Goal: Transaction & Acquisition: Subscribe to service/newsletter

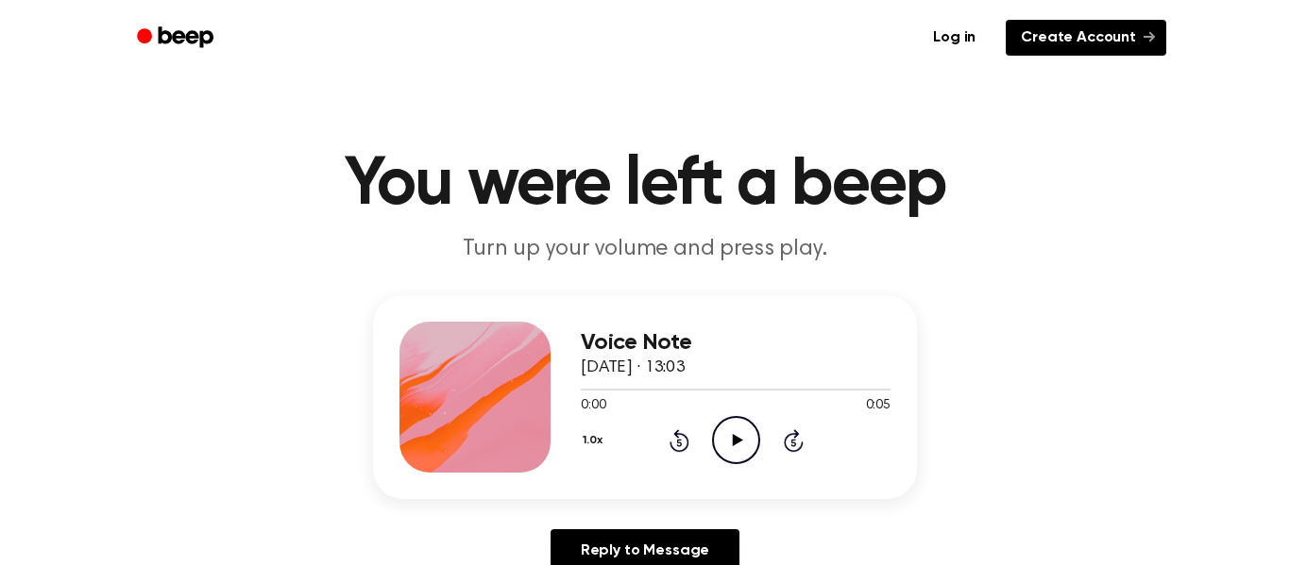
click at [1082, 49] on link "Create Account" at bounding box center [1085, 38] width 160 height 36
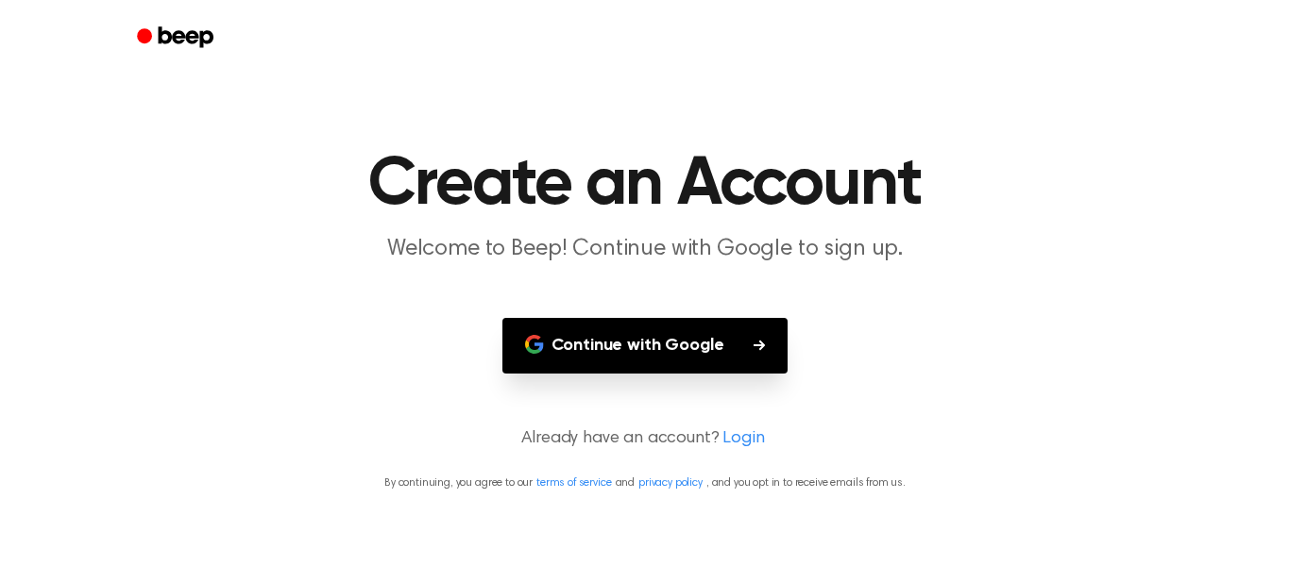
click at [760, 335] on button "Continue with Google" at bounding box center [645, 346] width 286 height 56
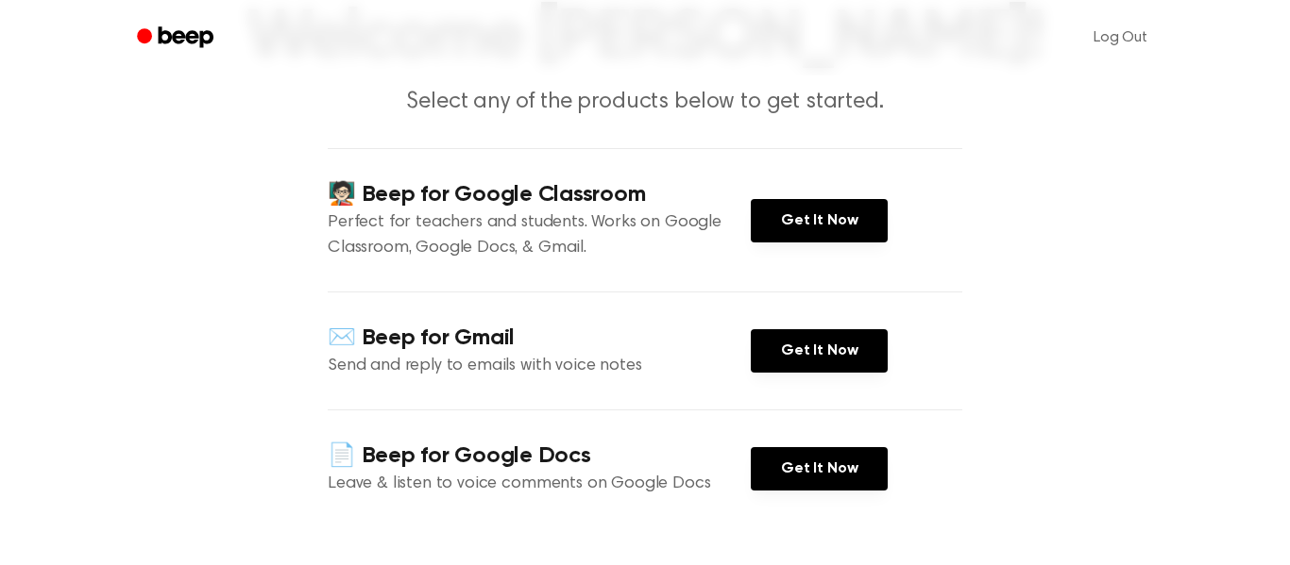
scroll to position [151, 0]
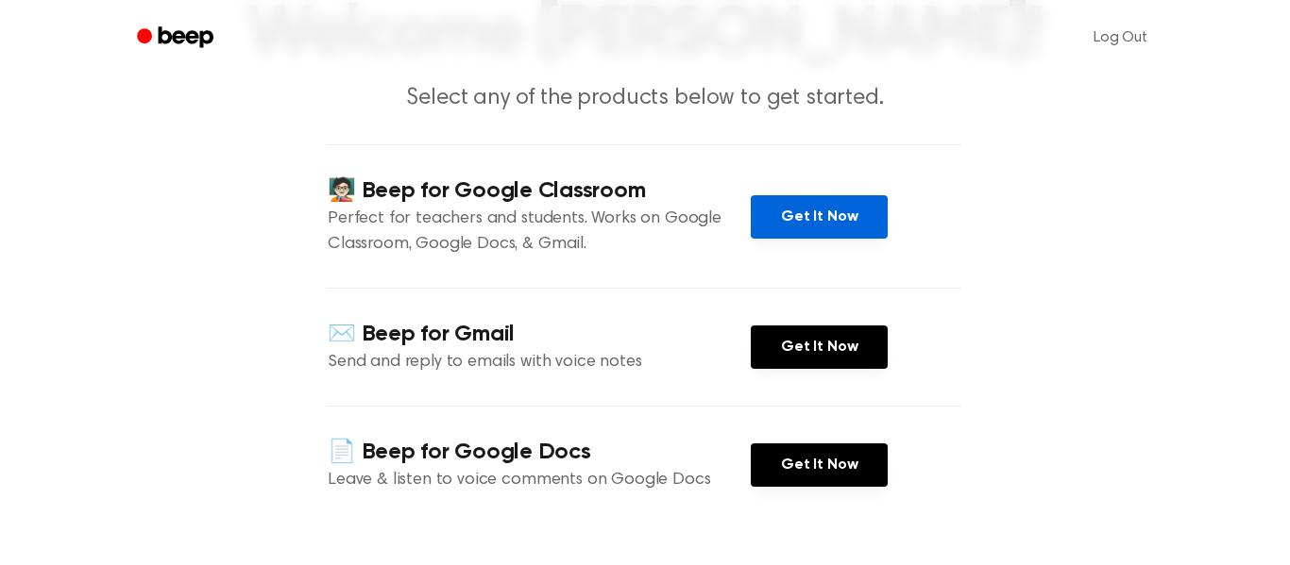
click at [782, 197] on link "Get It Now" at bounding box center [819, 216] width 137 height 43
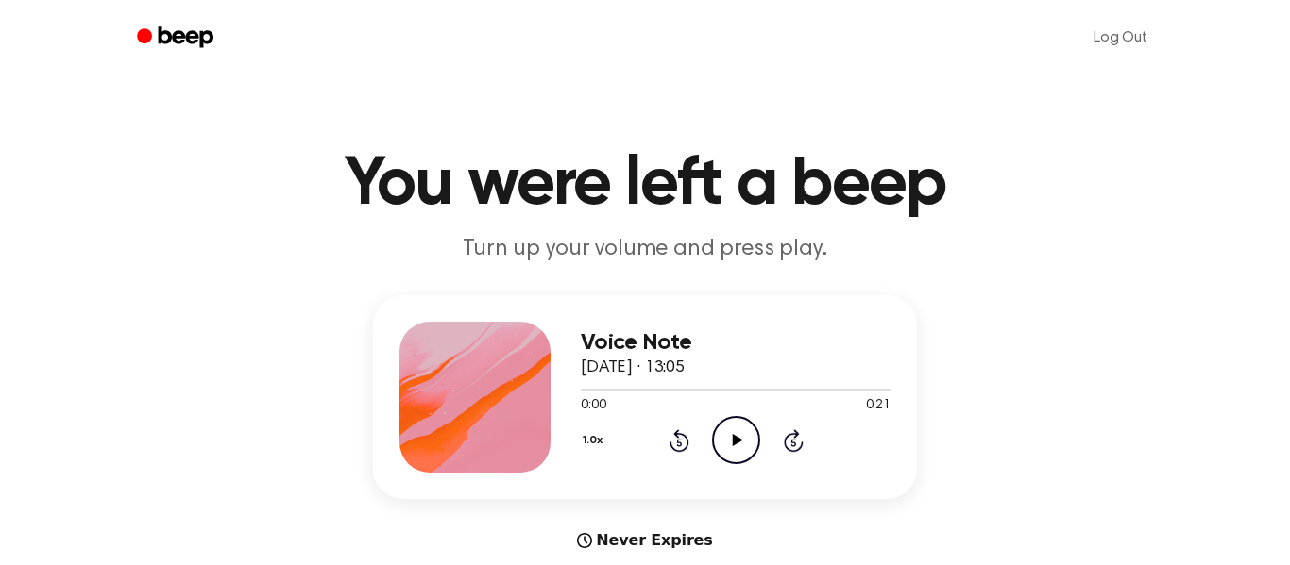
click at [726, 419] on circle at bounding box center [736, 440] width 46 height 46
click at [678, 437] on icon at bounding box center [679, 441] width 20 height 23
click at [726, 447] on icon "Pause Audio" at bounding box center [736, 440] width 48 height 48
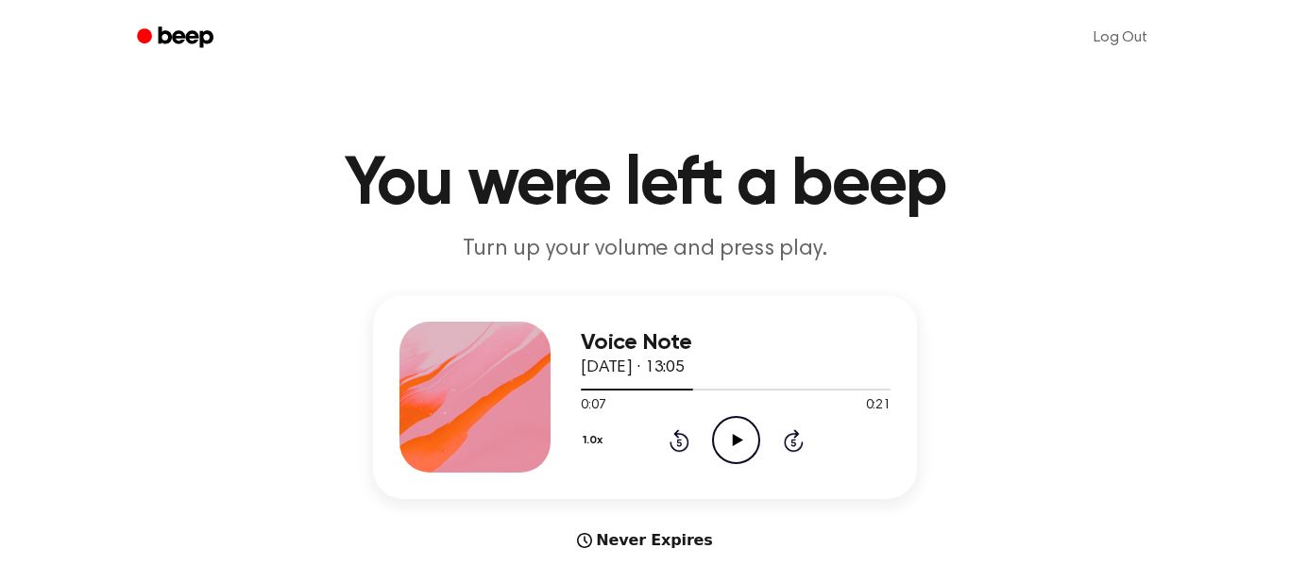
click at [719, 435] on icon "Play Audio" at bounding box center [736, 440] width 48 height 48
click at [690, 390] on div at bounding box center [678, 390] width 195 height 2
click at [739, 439] on icon "Pause Audio" at bounding box center [736, 440] width 48 height 48
click at [742, 435] on icon "Play Audio" at bounding box center [736, 440] width 48 height 48
click at [742, 435] on icon "Pause Audio" at bounding box center [736, 440] width 48 height 48
